Goal: Task Accomplishment & Management: Use online tool/utility

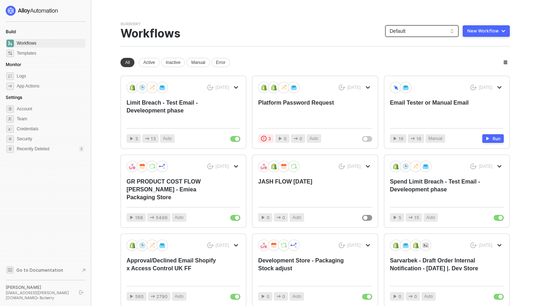
click at [438, 28] on span "Default" at bounding box center [422, 31] width 65 height 11
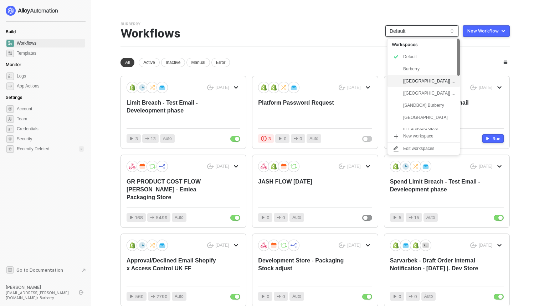
click at [430, 81] on div "[USA] Burberry" at bounding box center [429, 81] width 52 height 9
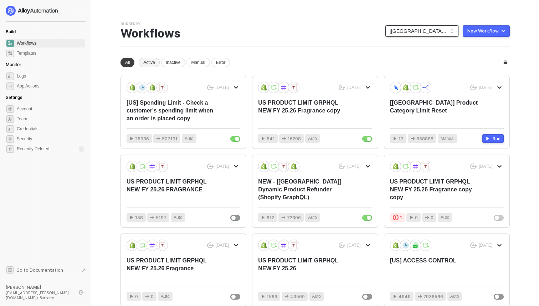
click at [154, 60] on div "Active" at bounding box center [149, 62] width 21 height 9
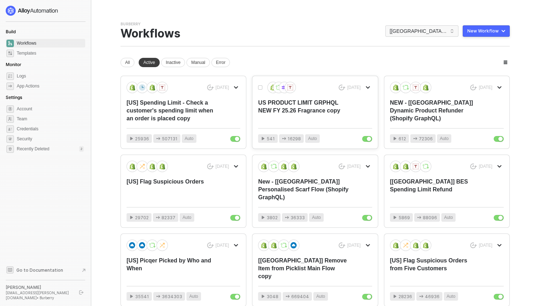
click at [280, 103] on div "US PRODUCT LIMIT GRPHQL NEW FY 25.26 Fragrance copy" at bounding box center [303, 111] width 91 height 24
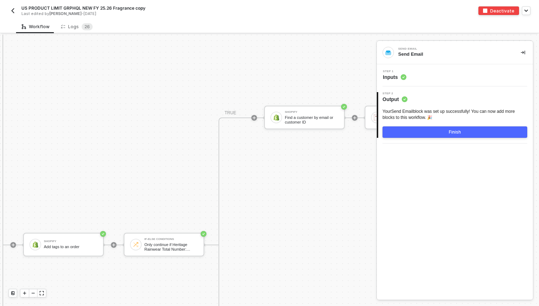
scroll to position [1765, 2243]
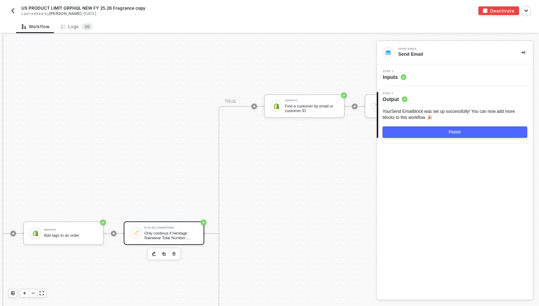
click at [154, 239] on div "Only continue if Heritage Rainwear Total Number: Greater than 5" at bounding box center [170, 235] width 53 height 9
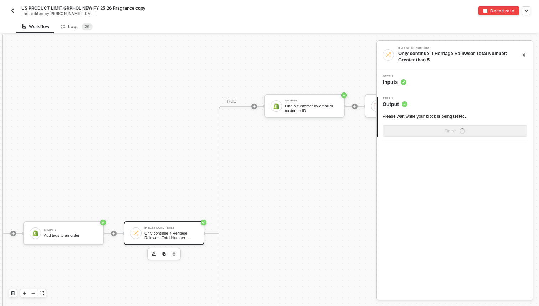
click at [416, 83] on div "Step 1 Inputs" at bounding box center [456, 80] width 154 height 11
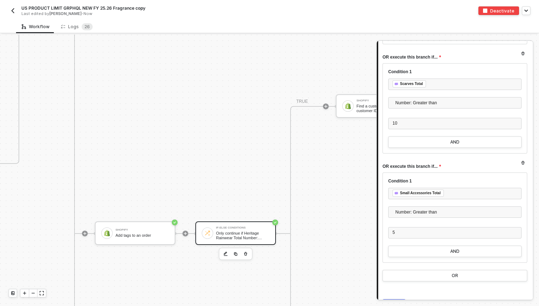
scroll to position [341, 0]
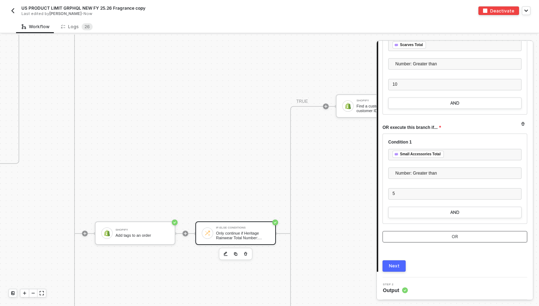
click at [441, 231] on button "OR" at bounding box center [455, 236] width 145 height 11
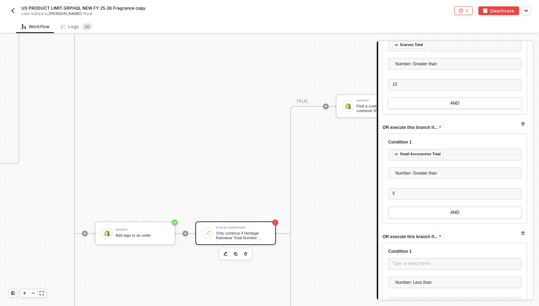
scroll to position [450, 0]
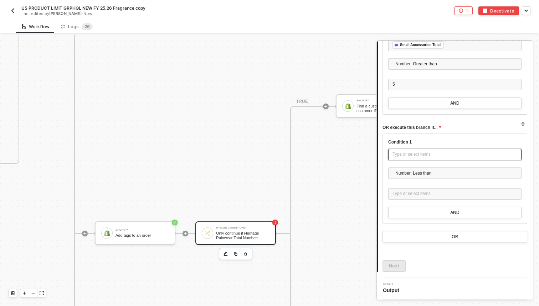
click at [423, 150] on div "Type or select items ﻿" at bounding box center [454, 154] width 133 height 11
click at [438, 151] on div "Type or select items ﻿" at bounding box center [455, 154] width 125 height 7
click at [426, 185] on div at bounding box center [454, 185] width 133 height 6
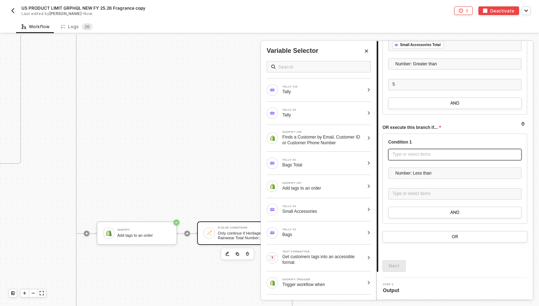
click at [426, 155] on div "Type or select items ﻿" at bounding box center [455, 154] width 125 height 7
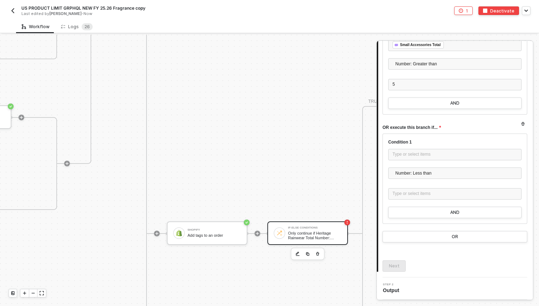
scroll to position [1765, 2080]
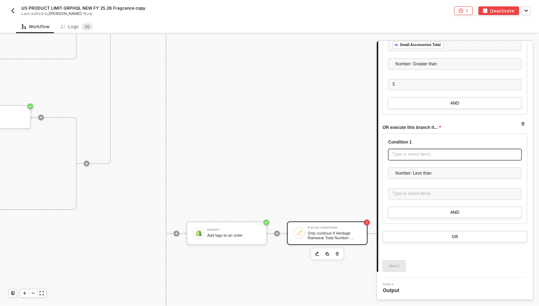
click at [414, 151] on div "Type or select items ﻿" at bounding box center [455, 154] width 125 height 7
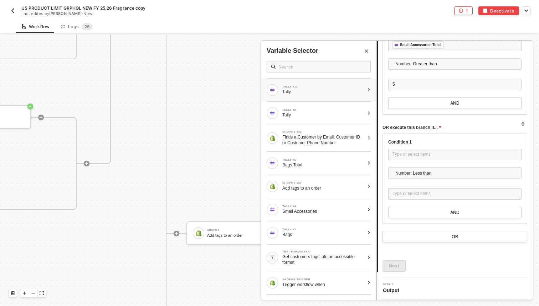
click at [336, 93] on div "Tally" at bounding box center [323, 92] width 82 height 6
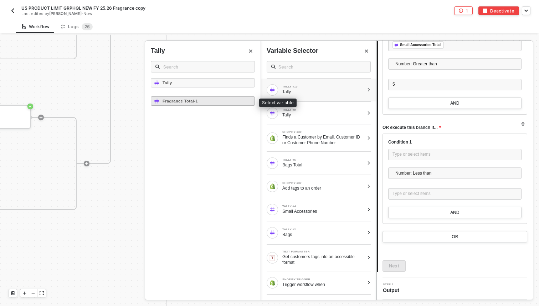
click at [210, 98] on div "Fragrance Total - 1" at bounding box center [203, 100] width 104 height 9
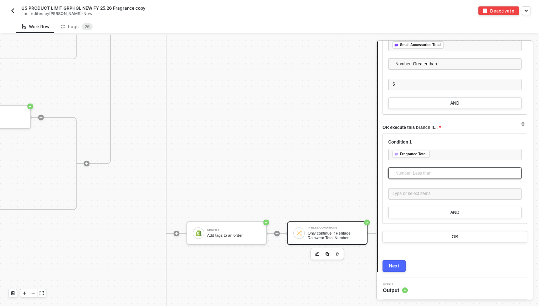
click at [440, 175] on span "Number: Less than" at bounding box center [456, 173] width 122 height 11
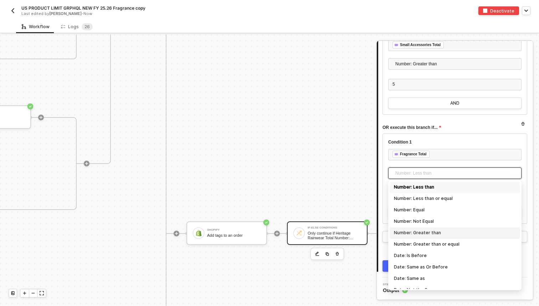
click at [432, 228] on div "Number: Greater than" at bounding box center [455, 232] width 130 height 11
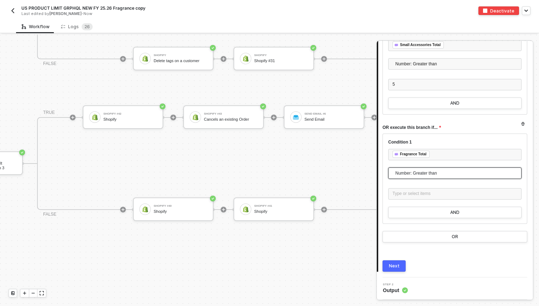
scroll to position [1765, 1763]
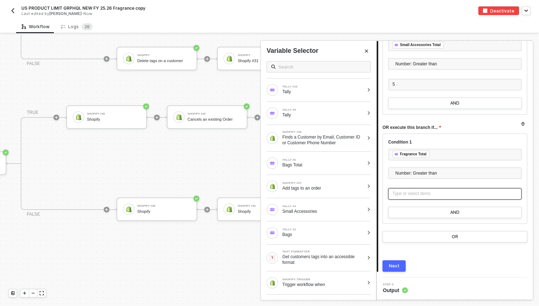
click at [424, 199] on div "Type or select items ﻿" at bounding box center [454, 193] width 133 height 11
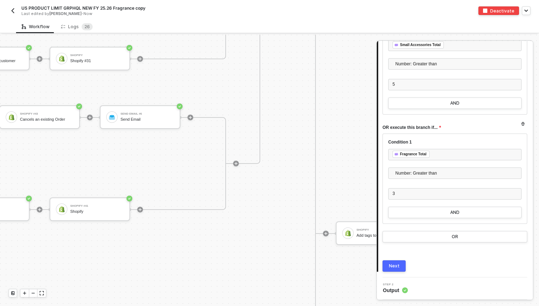
scroll to position [1765, 1932]
click at [390, 268] on button "Next" at bounding box center [394, 265] width 23 height 11
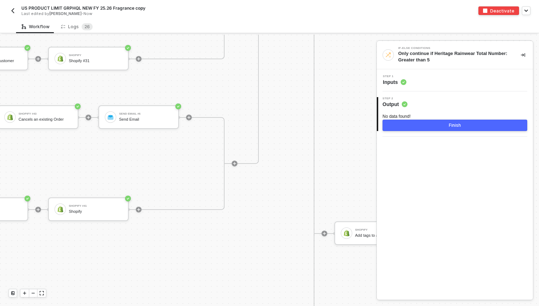
click at [431, 129] on button "Finish" at bounding box center [455, 124] width 145 height 11
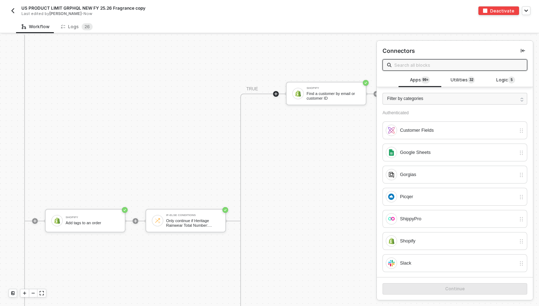
scroll to position [1783, 2222]
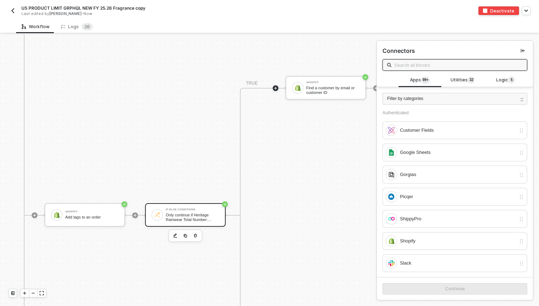
click at [178, 216] on div "Only continue if Heritage Rainwear Total Number: Greater than 5" at bounding box center [192, 216] width 53 height 9
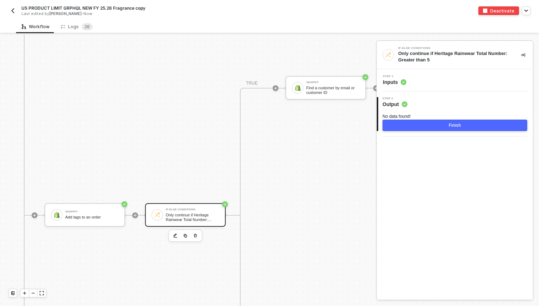
click at [410, 84] on div "Step 1 Inputs" at bounding box center [456, 80] width 154 height 11
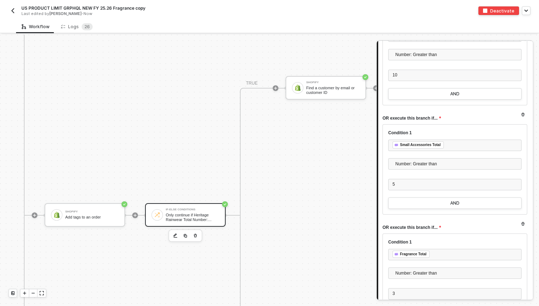
scroll to position [450, 0]
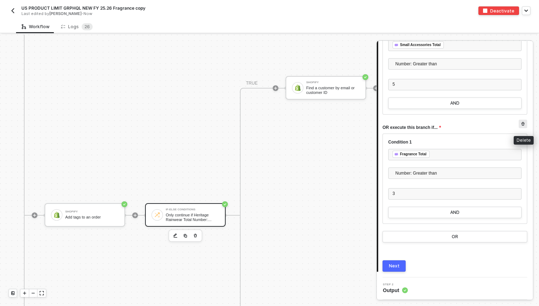
click at [523, 124] on icon "button" at bounding box center [523, 124] width 4 height 4
